Goal: Task Accomplishment & Management: Complete application form

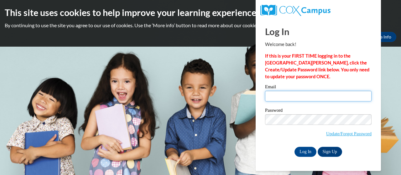
click at [289, 93] on input "Email" at bounding box center [318, 96] width 106 height 11
type input "[EMAIL_ADDRESS][DOMAIN_NAME]"
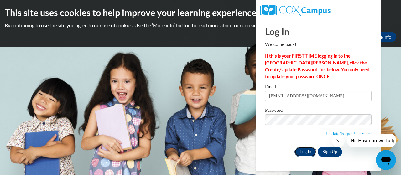
click at [306, 155] on input "Log In" at bounding box center [305, 152] width 22 height 10
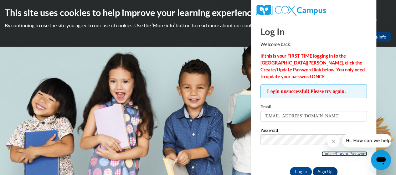
click at [335, 153] on link "Update/Forgot Password" at bounding box center [344, 153] width 45 height 5
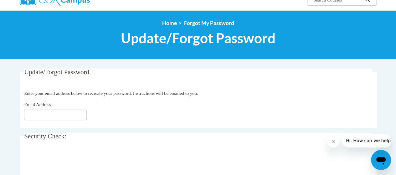
scroll to position [63, 0]
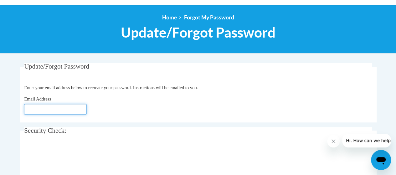
click at [56, 108] on input "Email Address" at bounding box center [55, 109] width 63 height 11
type input "[EMAIL_ADDRESS][DOMAIN_NAME]"
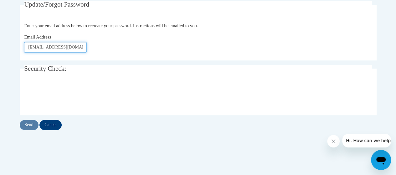
scroll to position [125, 0]
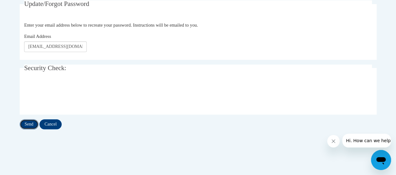
click at [30, 124] on input "Send" at bounding box center [29, 124] width 19 height 10
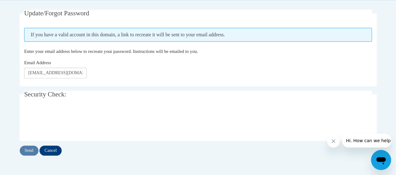
scroll to position [125, 0]
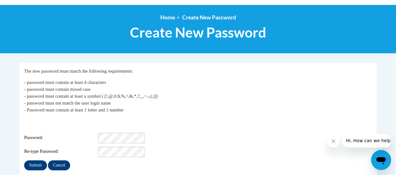
scroll to position [94, 0]
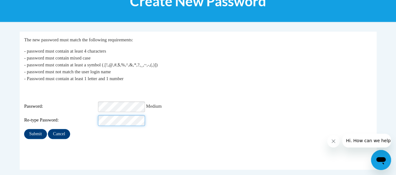
click at [24, 129] on input "Submit" at bounding box center [35, 134] width 23 height 10
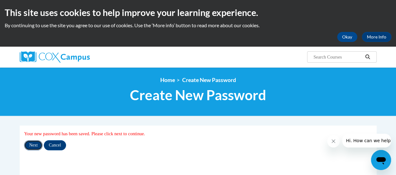
click at [35, 142] on input "Next" at bounding box center [33, 145] width 18 height 10
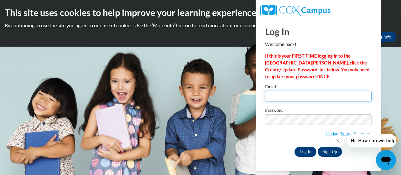
type input "[EMAIL_ADDRESS][DOMAIN_NAME]"
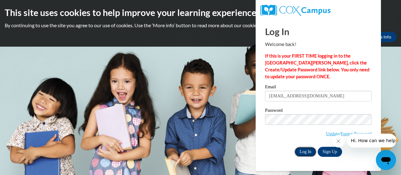
click at [308, 152] on input "Log In" at bounding box center [305, 152] width 22 height 10
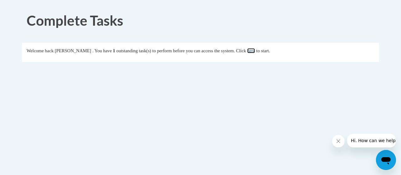
click at [255, 52] on link "here" at bounding box center [251, 50] width 8 height 5
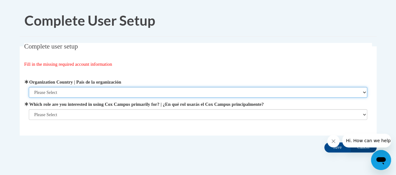
click at [73, 91] on select "Please Select United States | Estados Unidos Outside of the United States | Fue…" at bounding box center [198, 92] width 339 height 11
select select "ad49bcad-a171-4b2e-b99c-48b446064914"
click at [29, 87] on select "Please Select United States | Estados Unidos Outside of the United States | Fue…" at bounding box center [198, 92] width 339 height 11
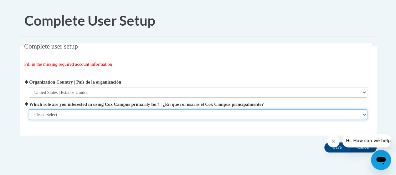
click at [63, 111] on select "Please Select College/University | Colegio/Universidad Community/Nonprofit Part…" at bounding box center [198, 114] width 339 height 11
select select "fbf2d438-af2f-41f8-98f1-81c410e29de3"
click at [29, 120] on select "Please Select College/University | Colegio/Universidad Community/Nonprofit Part…" at bounding box center [198, 114] width 339 height 11
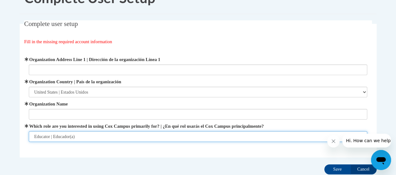
scroll to position [31, 0]
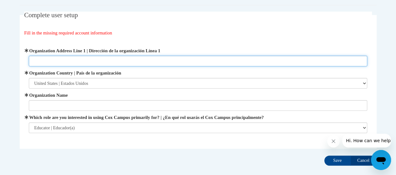
click at [62, 58] on input "Organization Address Line 1 | Dirección de la organización Línea 1" at bounding box center [198, 61] width 339 height 11
type input "1701 Mountain Industrial Blvd, Stone Mountain, GA 30083"
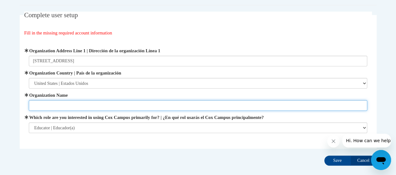
click at [63, 104] on input "Organization Name" at bounding box center [198, 105] width 339 height 11
type input "DeKalb County School District"
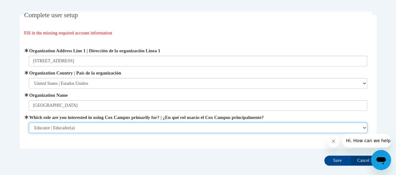
click at [111, 126] on select "Please Select College/University | Colegio/Universidad Community/Nonprofit Part…" at bounding box center [198, 127] width 339 height 11
click at [29, 122] on select "Please Select College/University | Colegio/Universidad Community/Nonprofit Part…" at bounding box center [198, 127] width 339 height 11
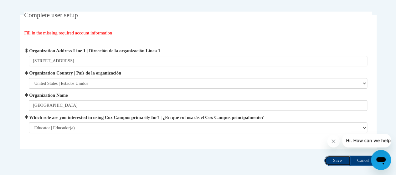
click at [335, 163] on input "Save" at bounding box center [337, 161] width 26 height 10
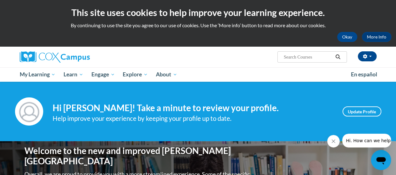
click at [300, 55] on input "Search..." at bounding box center [308, 57] width 50 height 8
type input "Mini-Lesson"
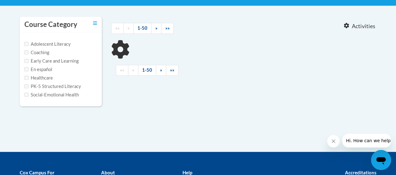
scroll to position [125, 0]
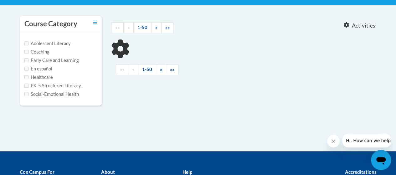
type input "Mini-Lesson"
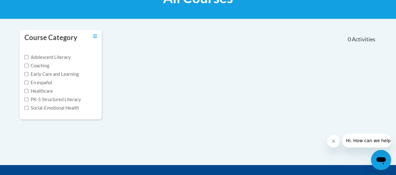
scroll to position [31, 0]
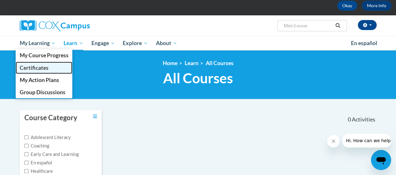
click at [31, 70] on span "Certificates" at bounding box center [33, 68] width 29 height 7
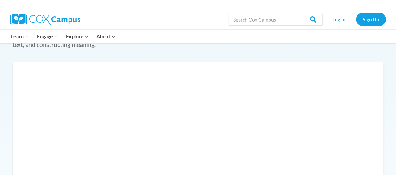
scroll to position [125, 0]
